Goal: Transaction & Acquisition: Download file/media

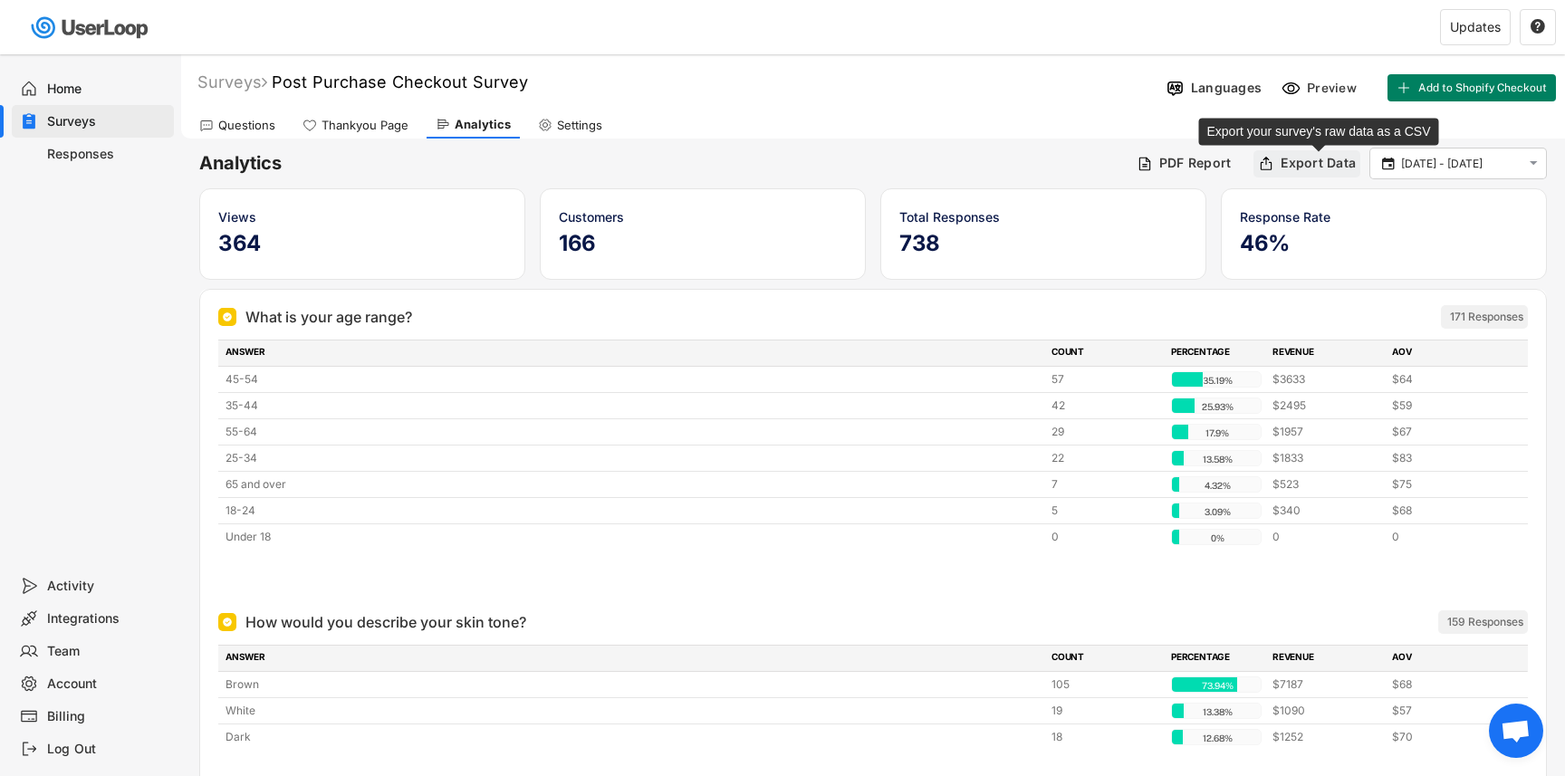
click at [1288, 163] on div "Export Data" at bounding box center [1317, 163] width 75 height 16
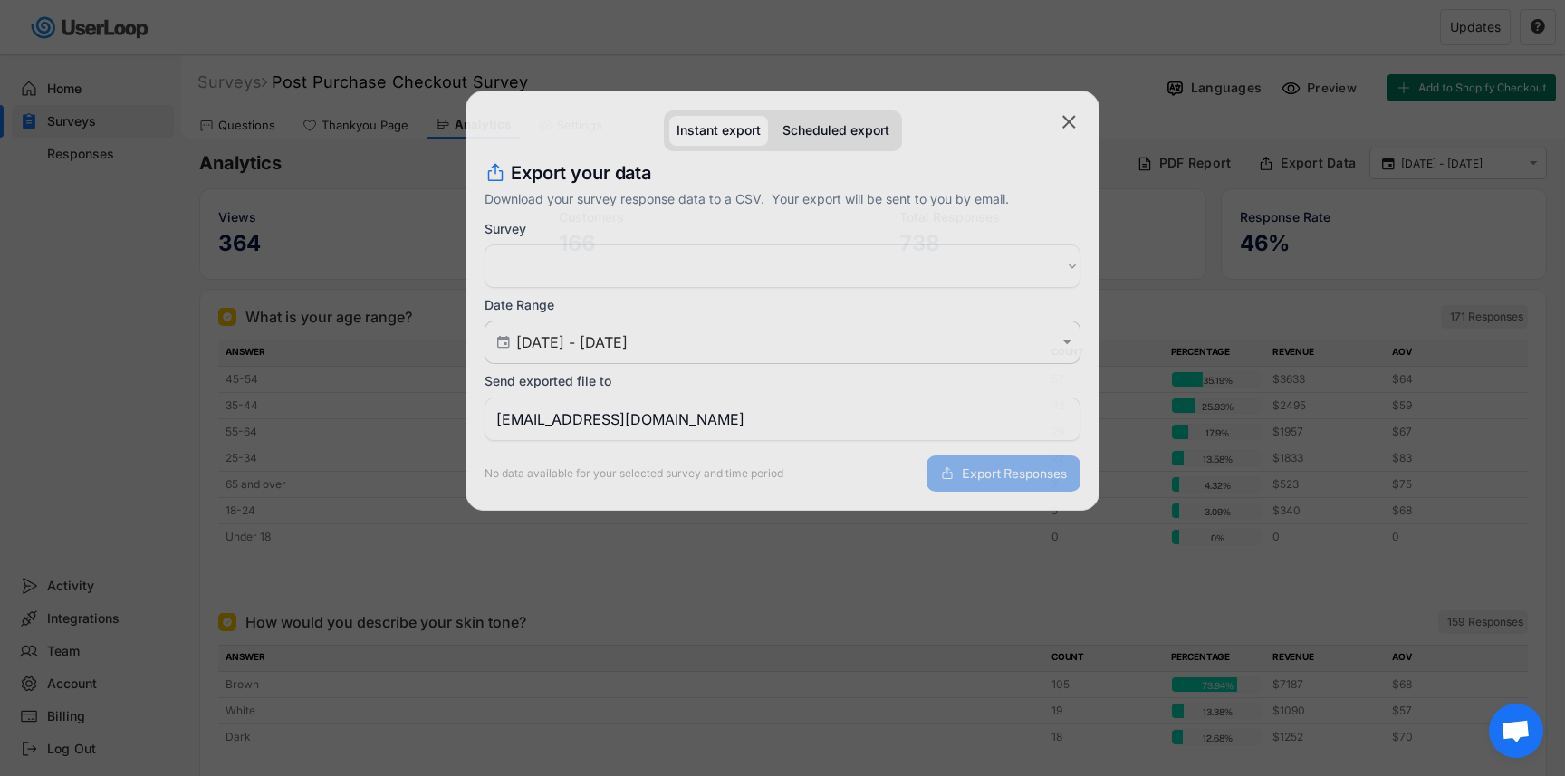
select select ""1348695171700984260__LOOKUP__1758019285573x864422384032175000""
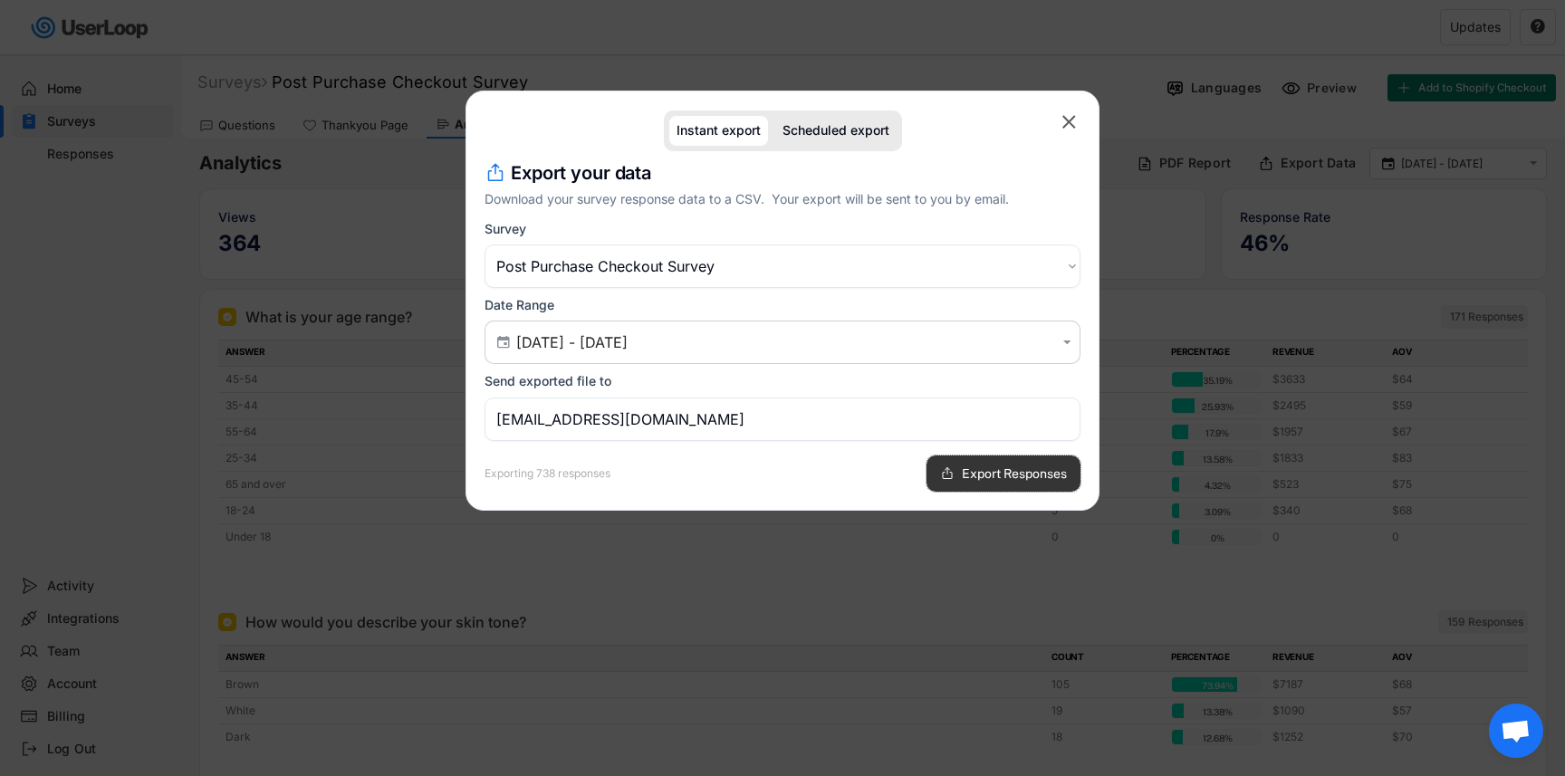
click at [1018, 476] on span "Export Responses" at bounding box center [1014, 473] width 105 height 13
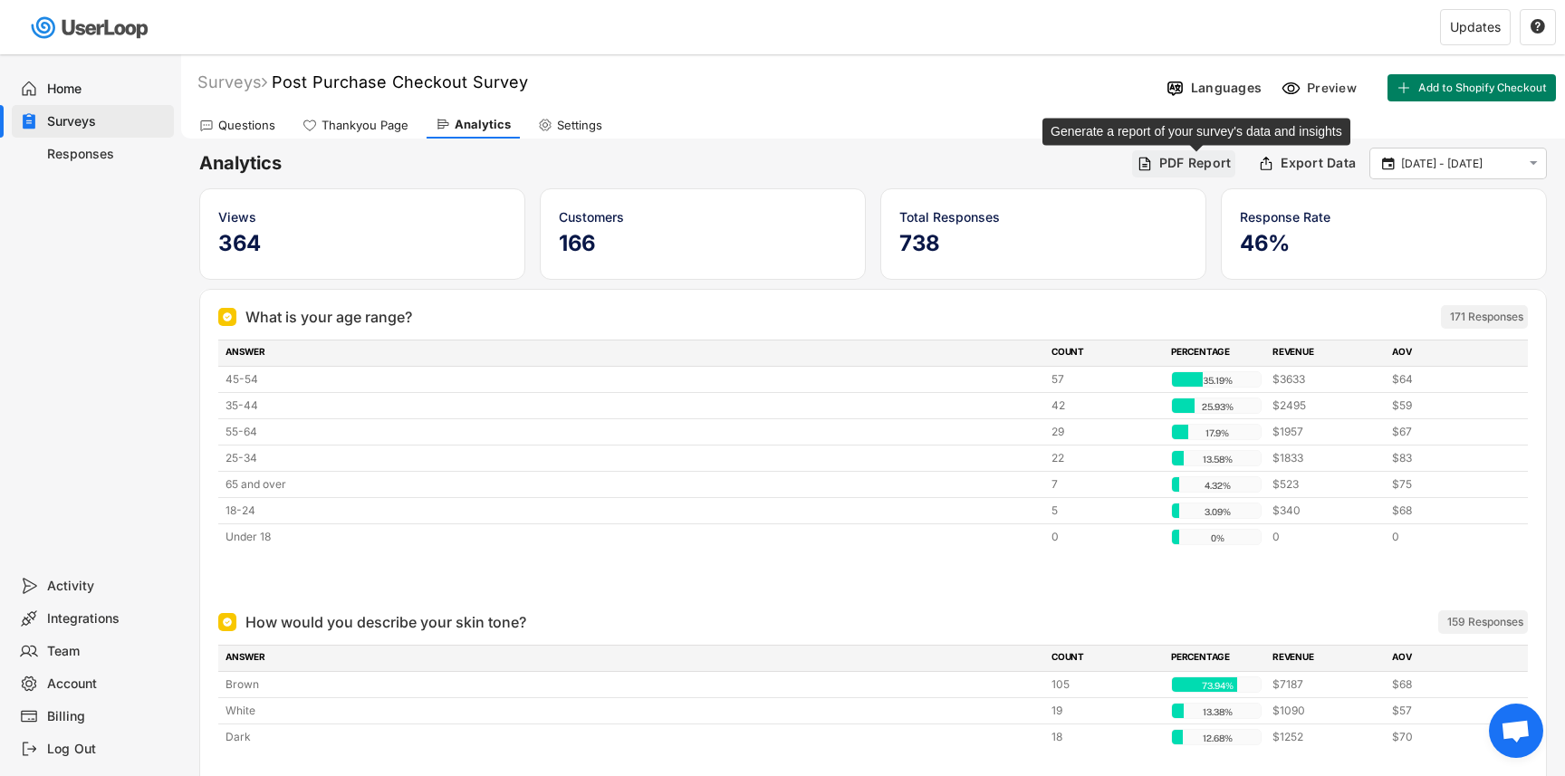
click at [1165, 157] on div "PDF Report" at bounding box center [1195, 163] width 72 height 16
select select ""1348695171700984260__LOOKUP__1758019285573x864422384032175000""
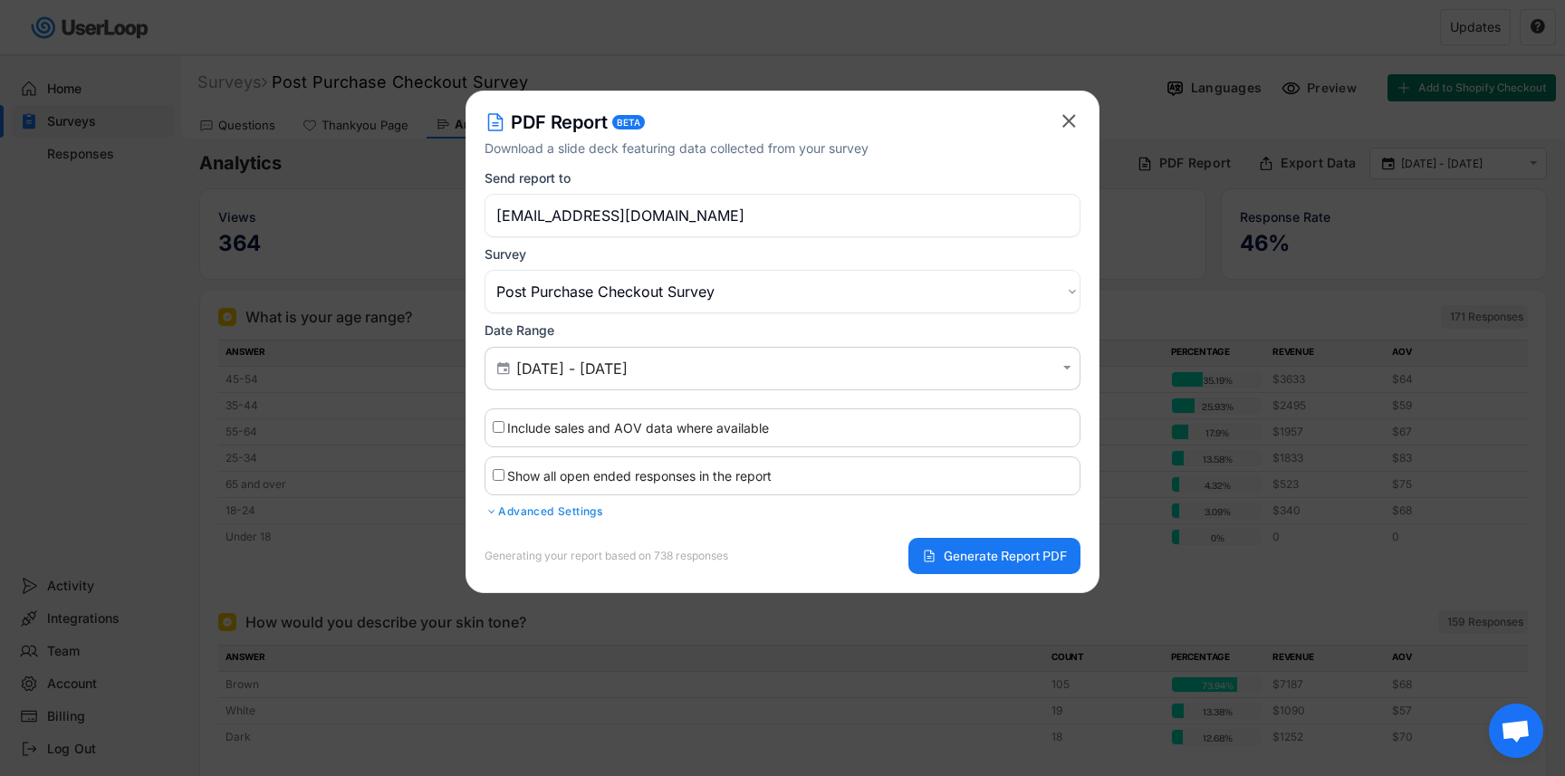
click at [1074, 118] on text "" at bounding box center [1069, 121] width 14 height 23
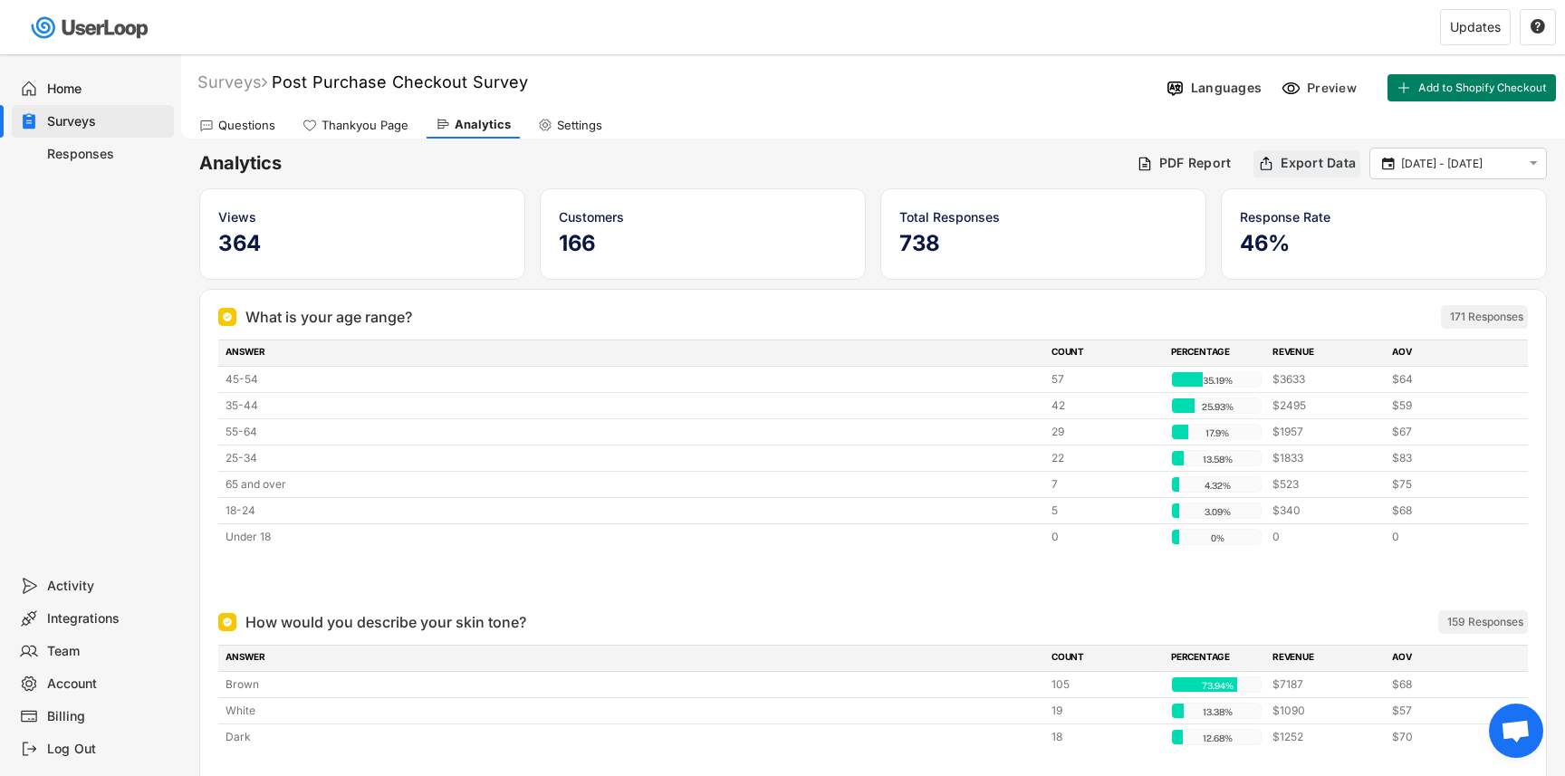
click at [1281, 163] on div "Export Data" at bounding box center [1317, 163] width 75 height 16
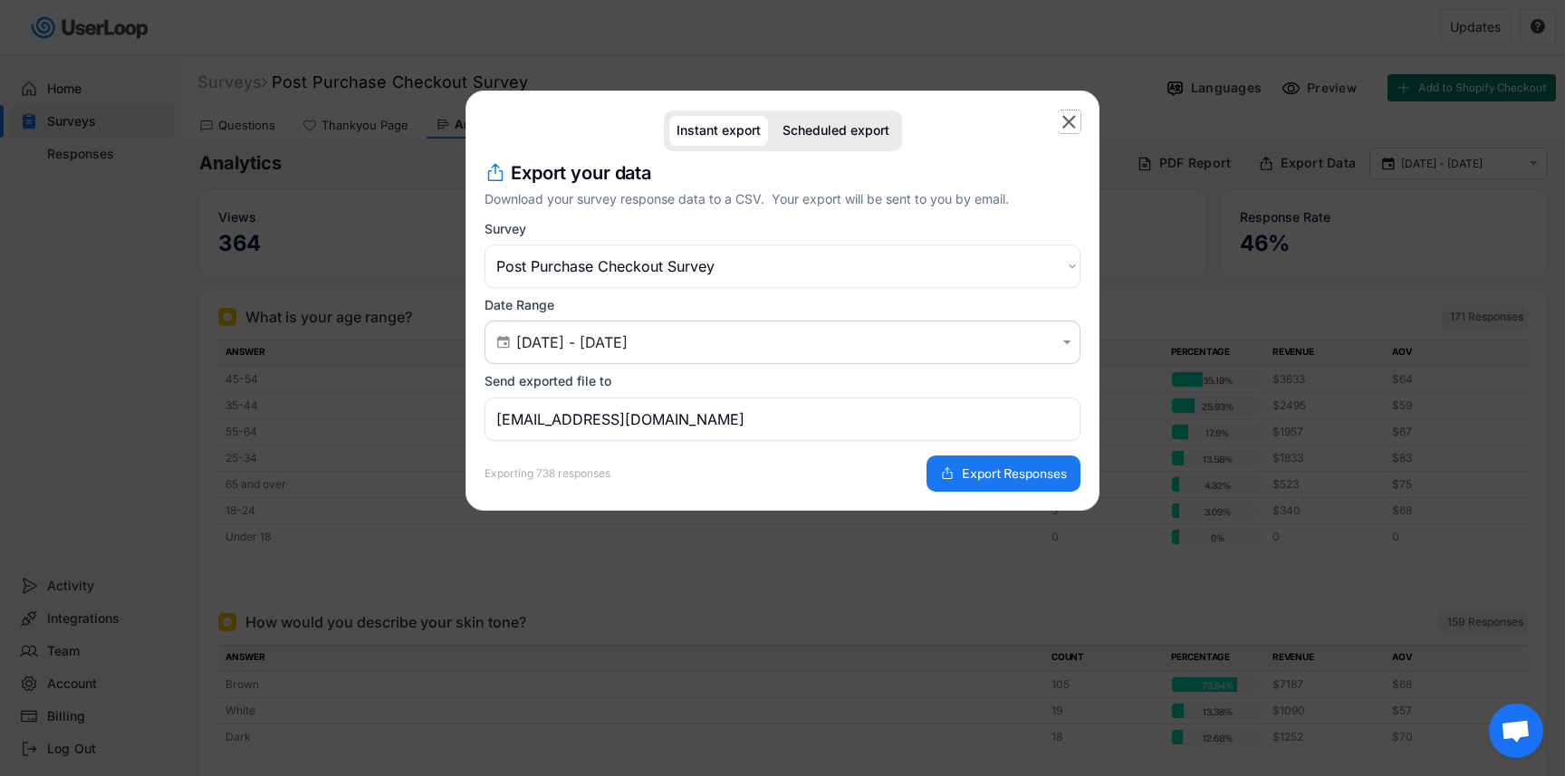
click at [1069, 129] on text "" at bounding box center [1069, 121] width 14 height 23
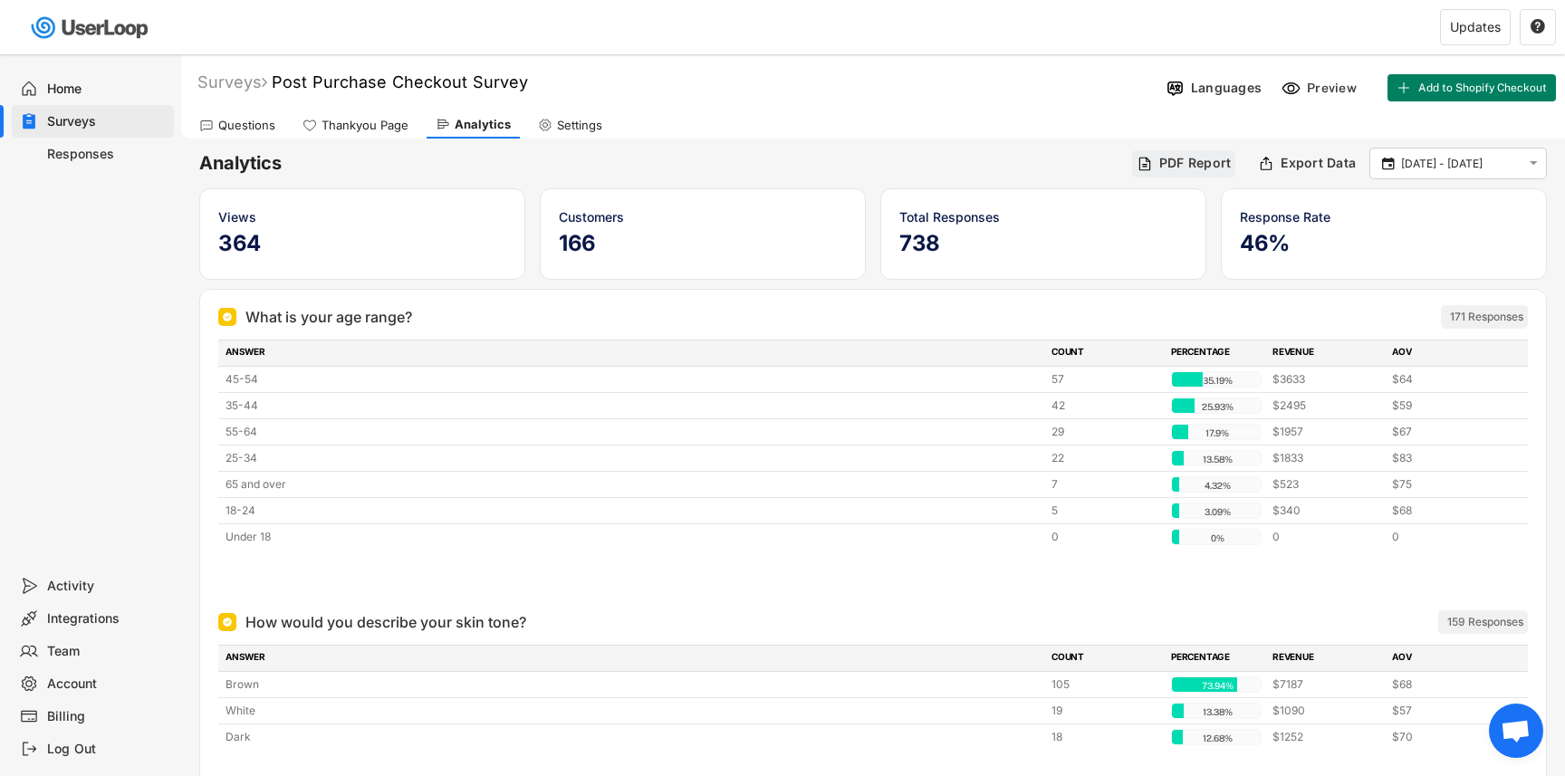
click at [1179, 159] on div "PDF Report" at bounding box center [1195, 163] width 72 height 16
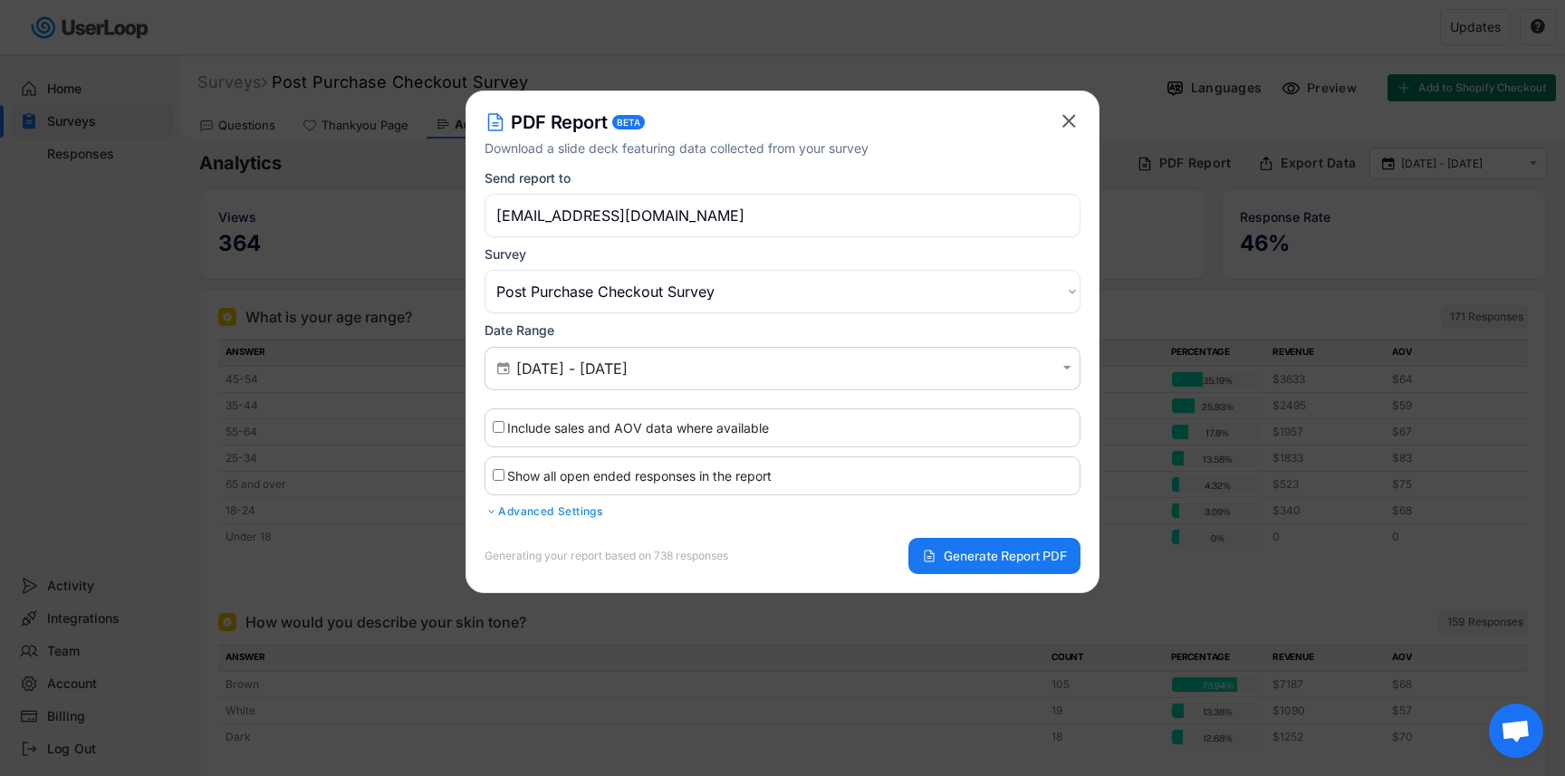
click at [681, 422] on label "Include sales and AOV data where available" at bounding box center [638, 427] width 262 height 15
click at [504, 422] on input "Include sales and AOV data where available" at bounding box center [499, 427] width 12 height 12
checkbox input "true"
click at [497, 478] on input "Show all open ended responses in the report" at bounding box center [499, 475] width 12 height 12
checkbox input "true"
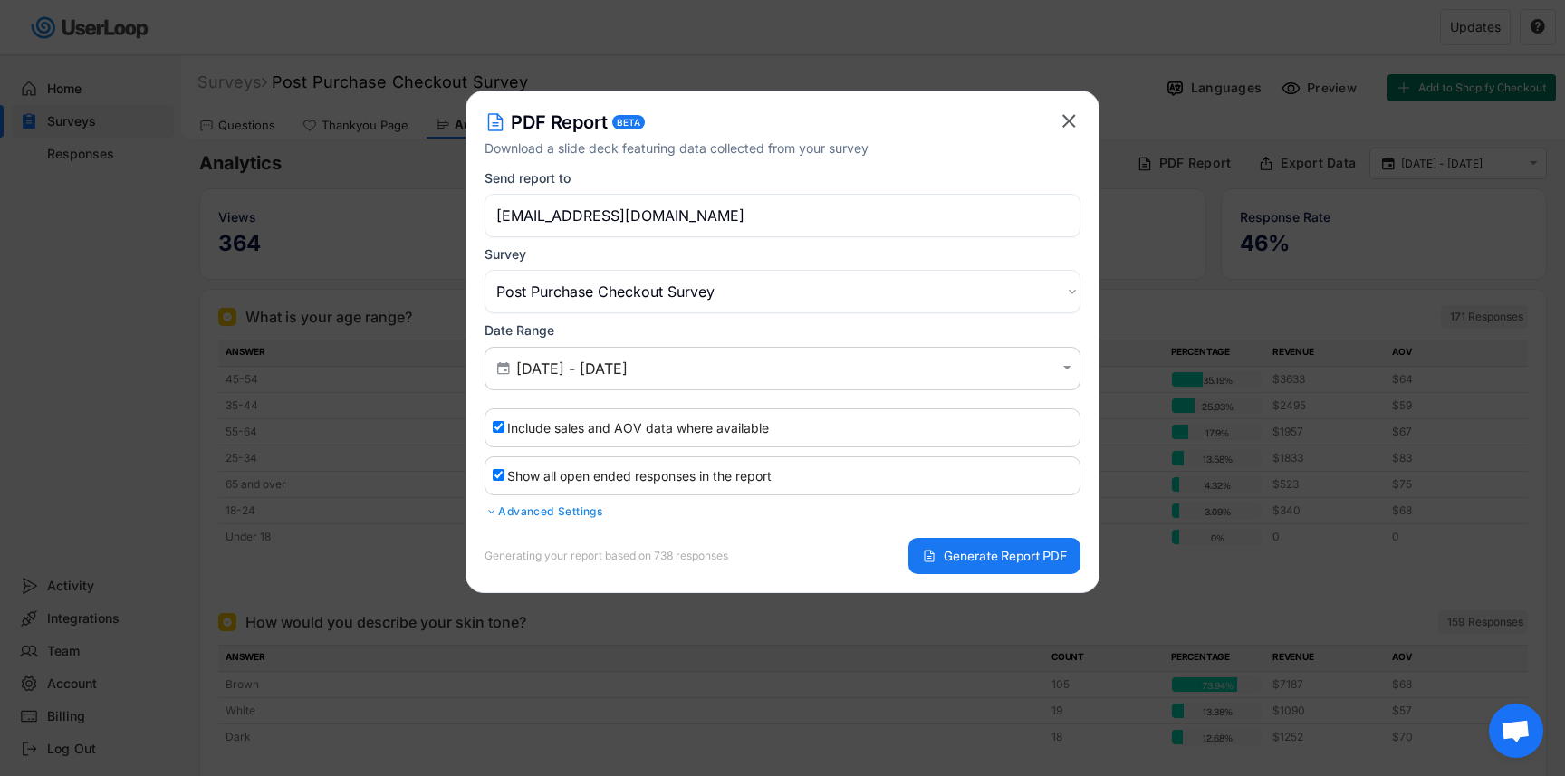
click at [529, 515] on div "Advanced Settings" at bounding box center [782, 511] width 596 height 14
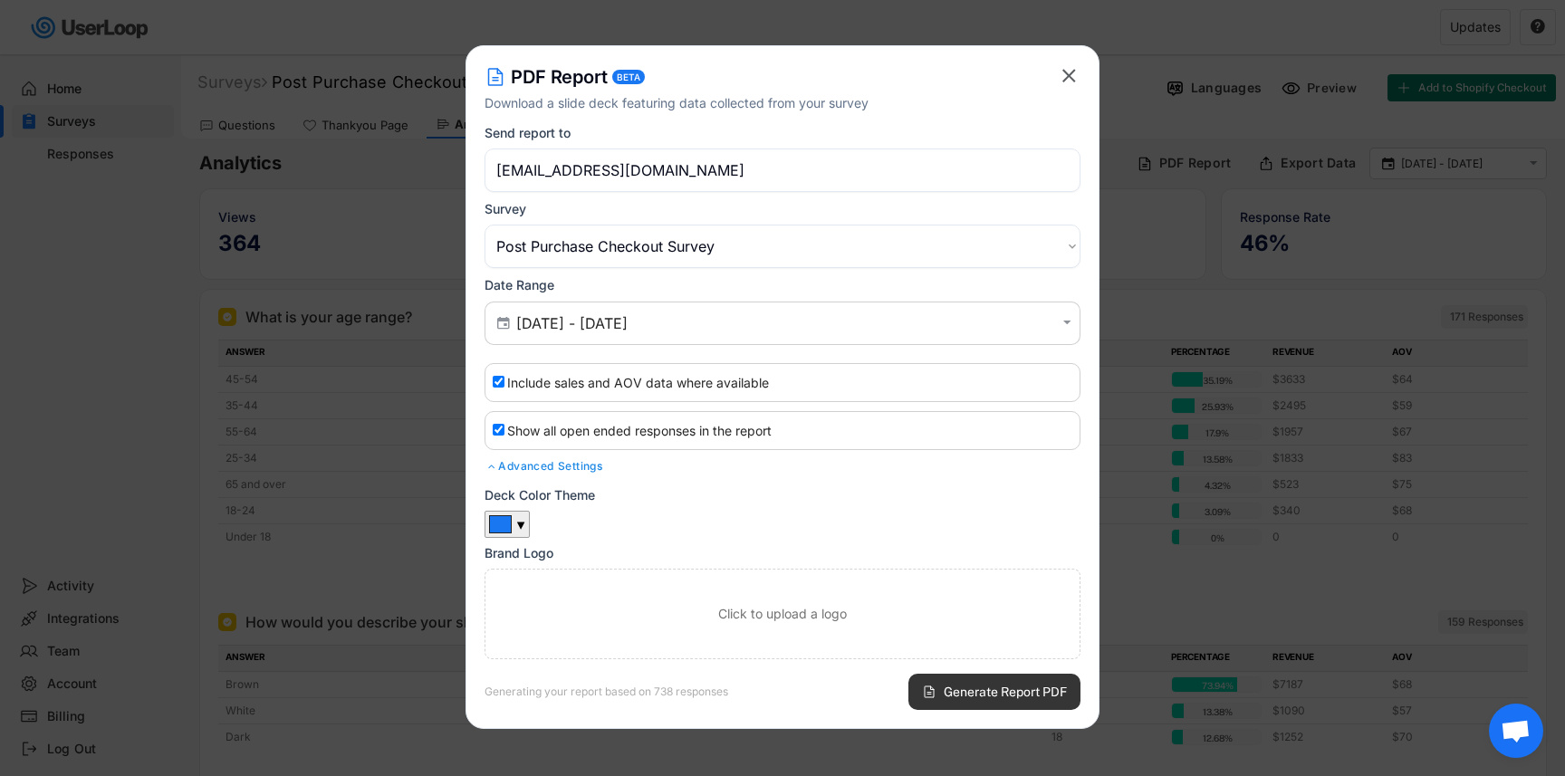
click at [975, 687] on span "Generate Report PDF" at bounding box center [1005, 691] width 123 height 13
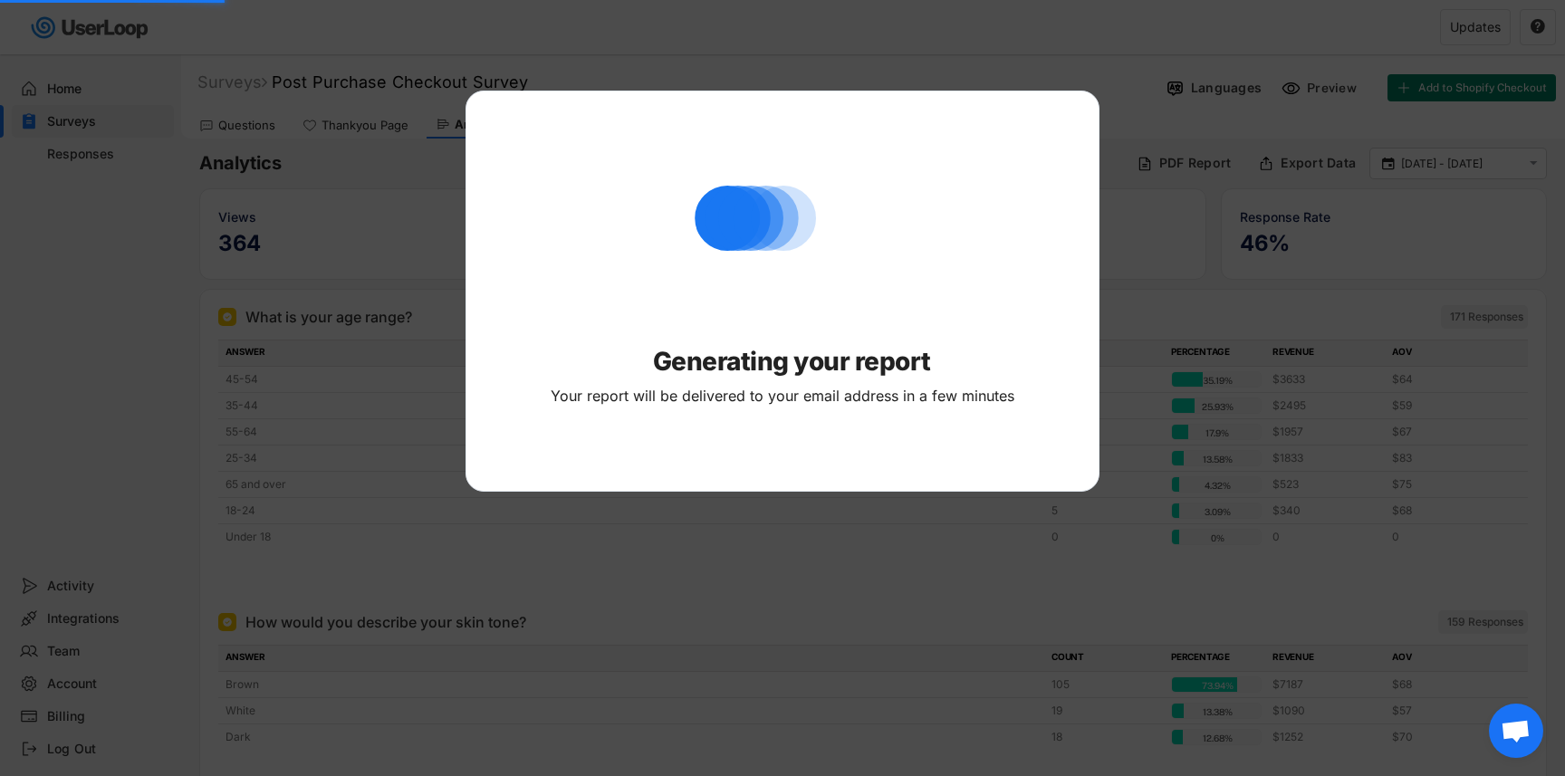
select select ""PLACEHOLDER_1427118222253""
checkbox input "false"
